Goal: Transaction & Acquisition: Download file/media

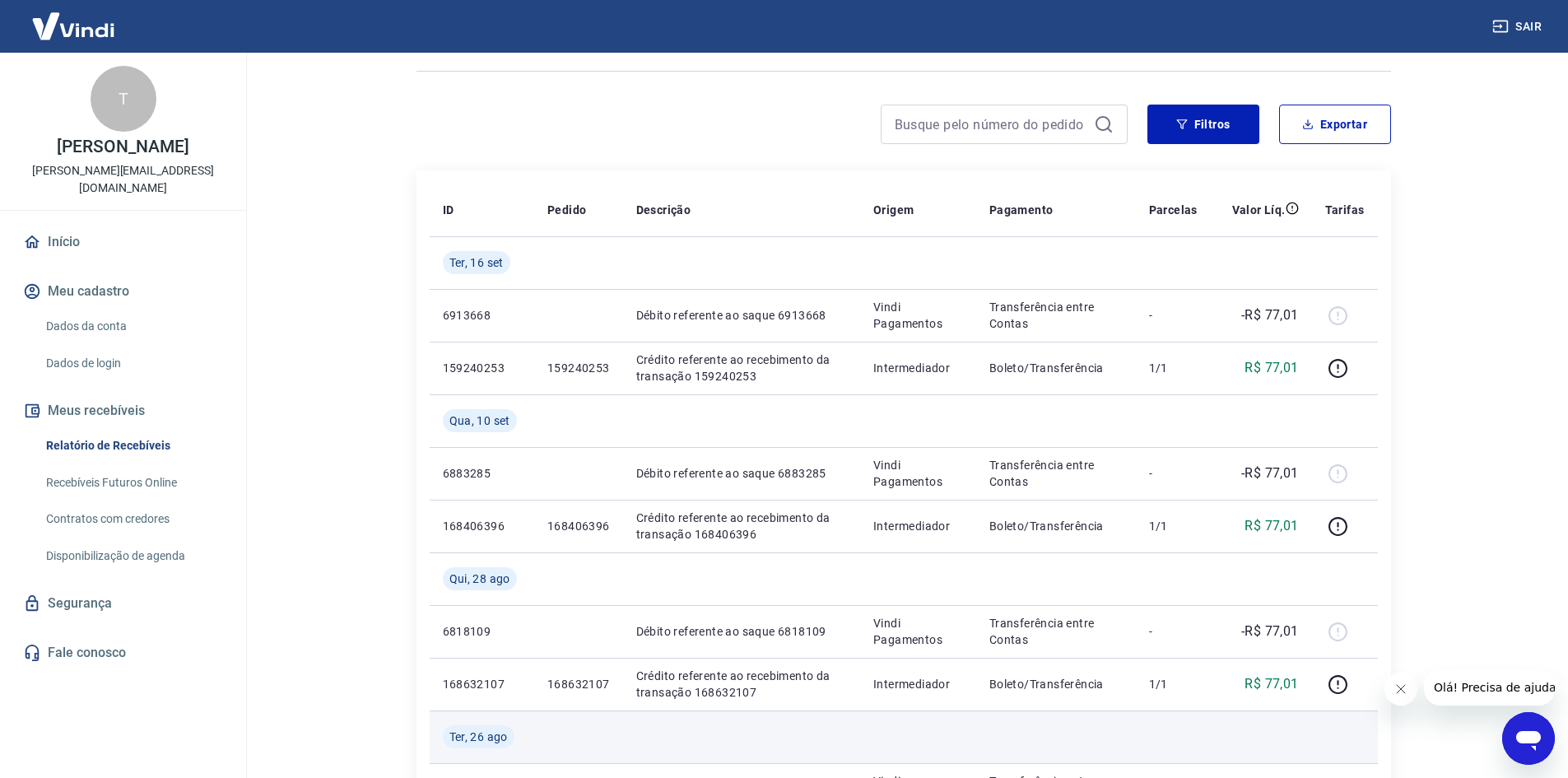
scroll to position [82, 0]
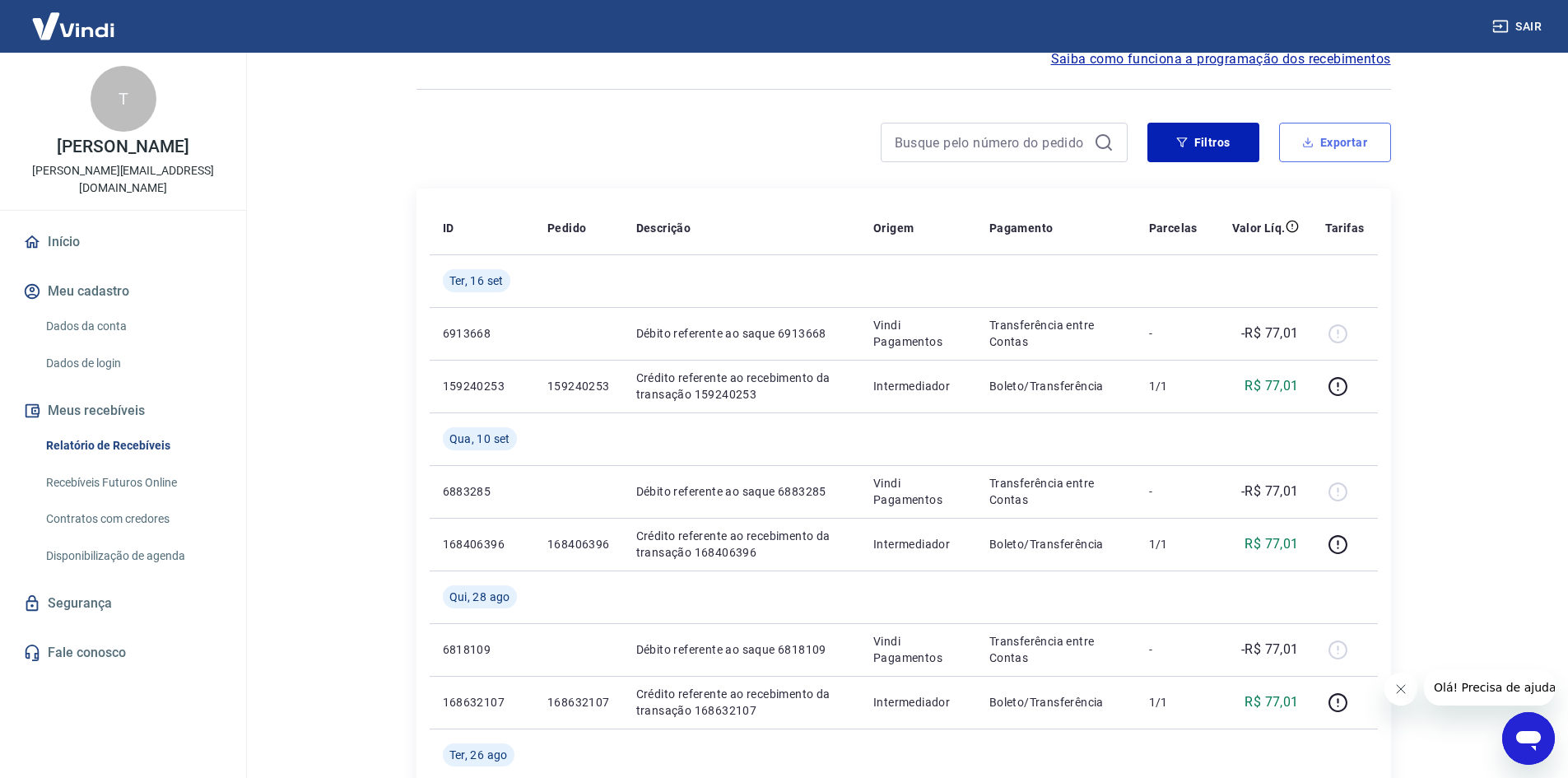
click at [1311, 141] on icon "button" at bounding box center [1308, 143] width 12 height 12
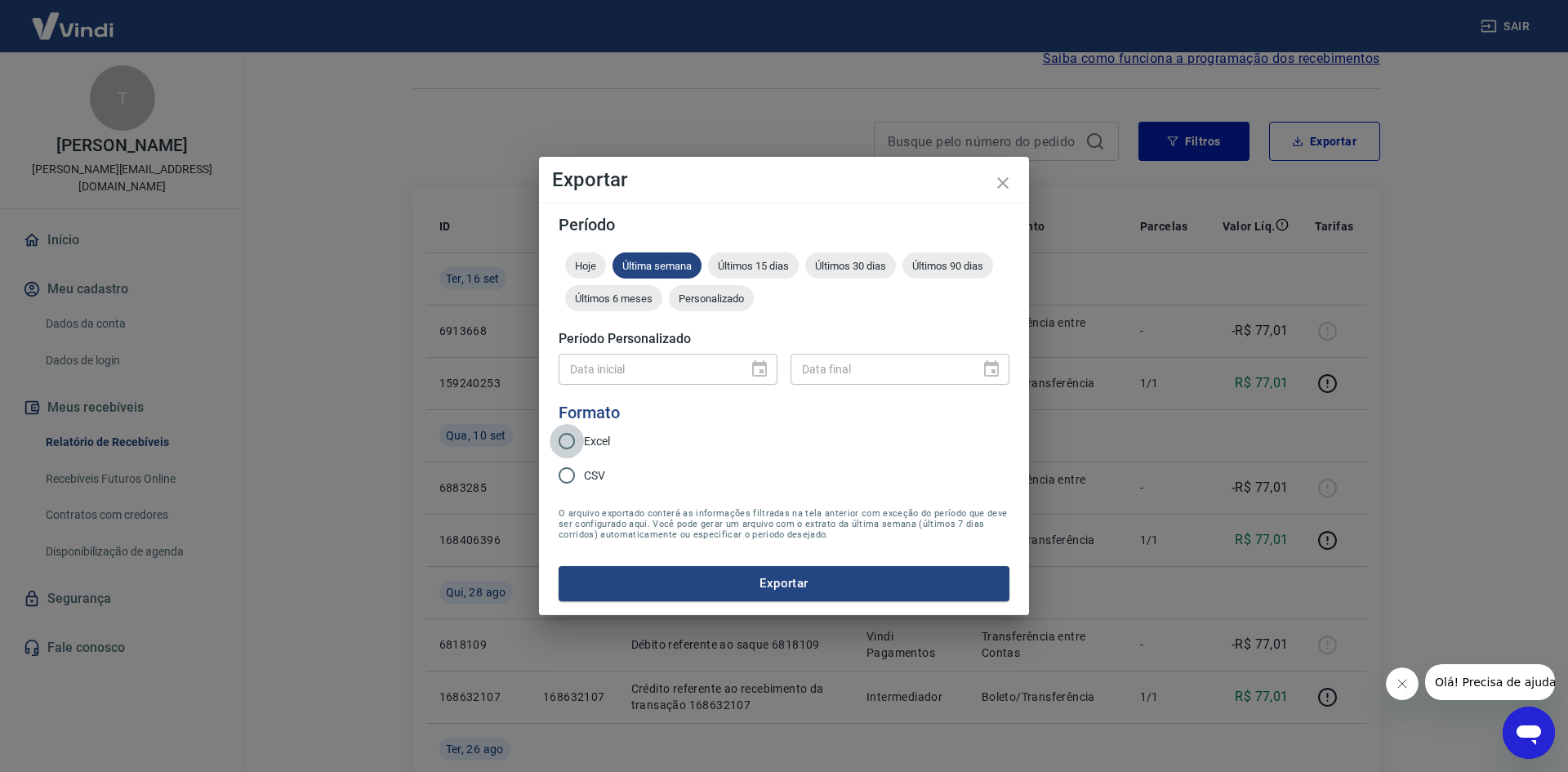
click at [565, 443] on input "Excel" at bounding box center [567, 441] width 35 height 35
radio input "true"
click at [766, 266] on span "Últimos 15 dias" at bounding box center [754, 266] width 90 height 12
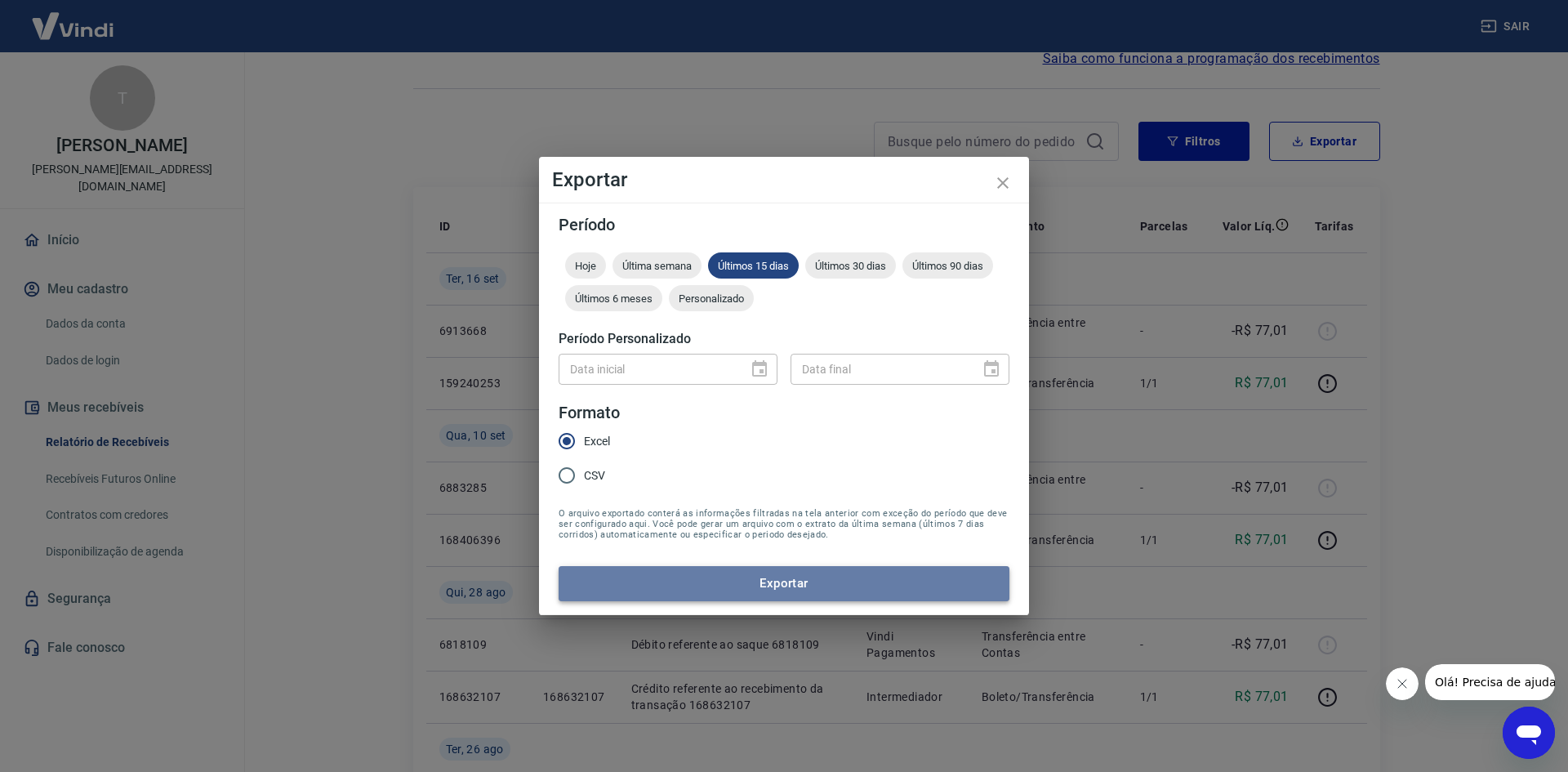
click at [772, 584] on button "Exportar" at bounding box center [784, 584] width 451 height 35
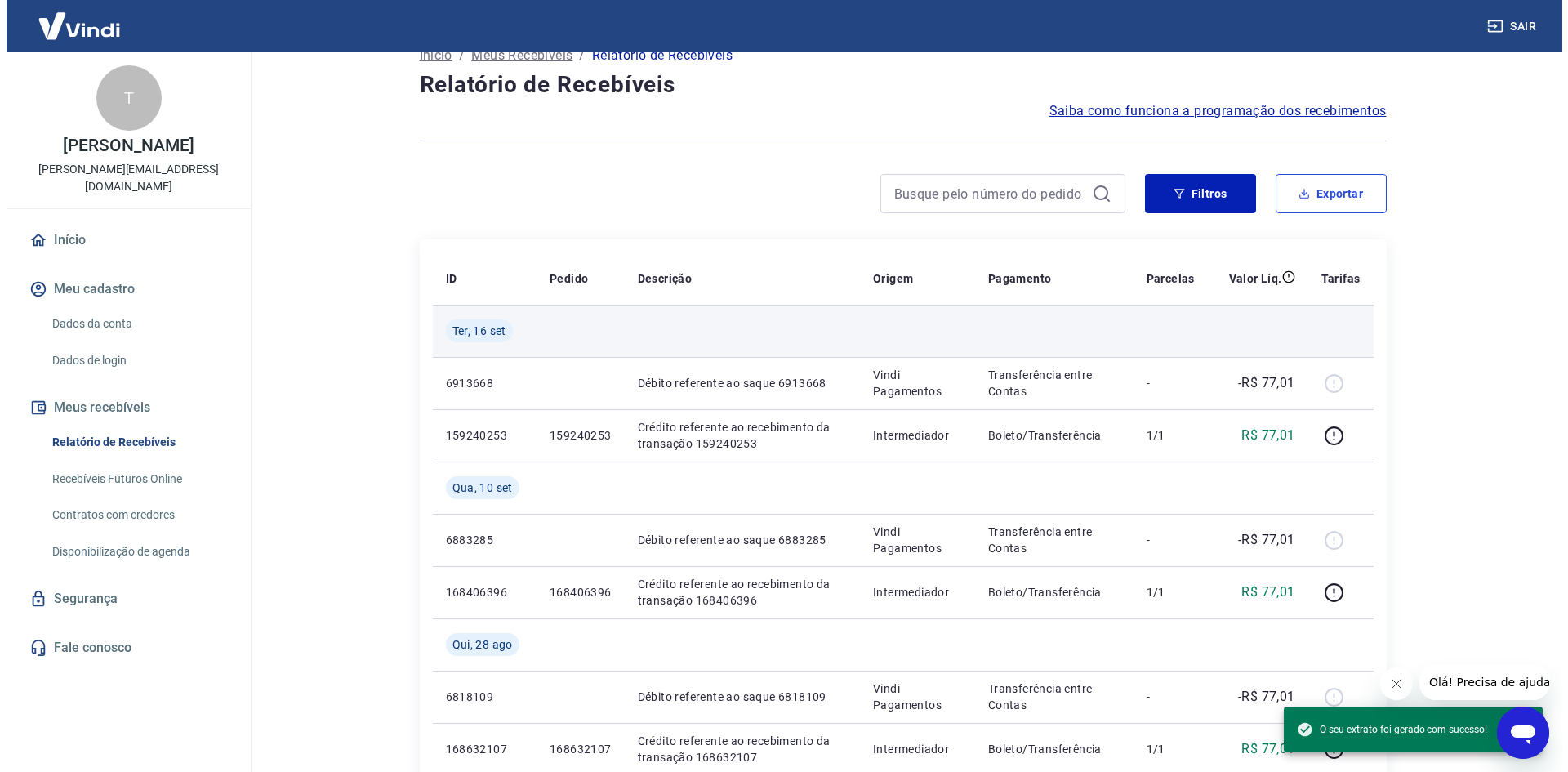
scroll to position [0, 0]
